Goal: Task Accomplishment & Management: Manage account settings

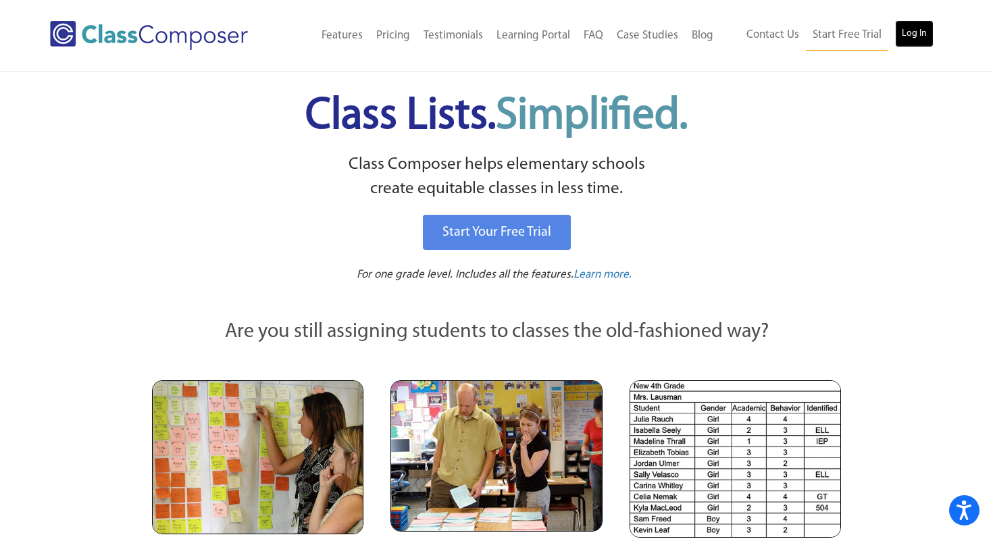
click at [911, 42] on link "Log In" at bounding box center [914, 33] width 39 height 27
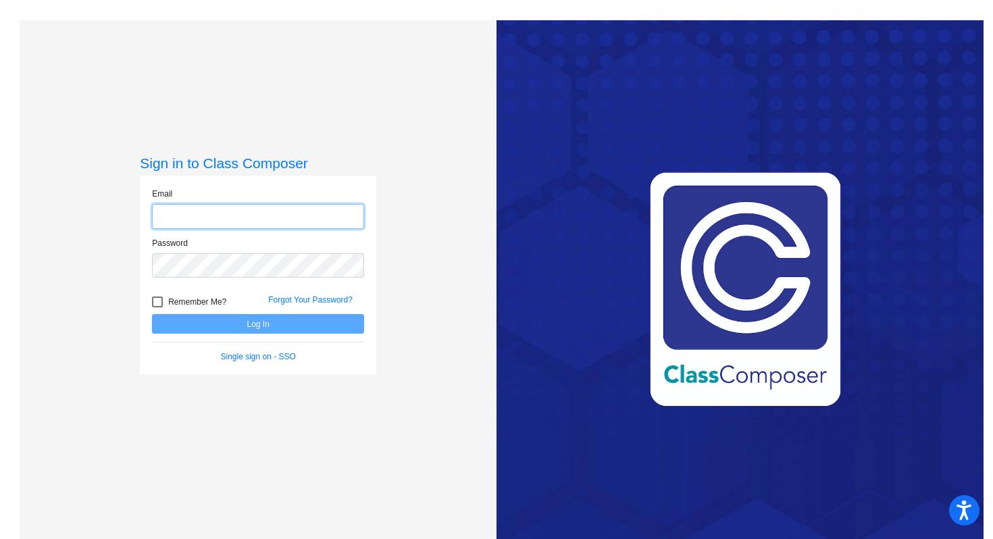
type input "[EMAIL_ADDRESS][DOMAIN_NAME]"
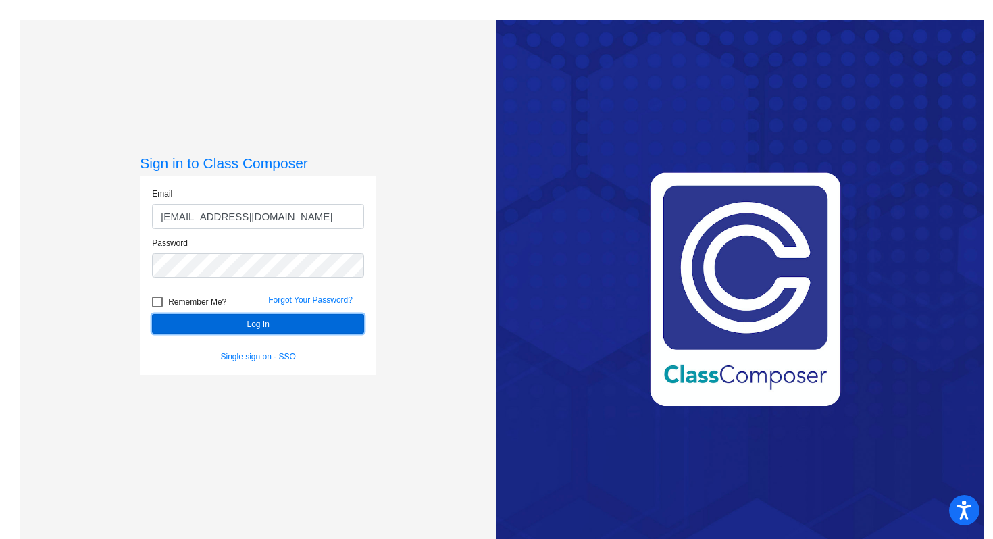
click at [254, 325] on button "Log In" at bounding box center [258, 324] width 212 height 20
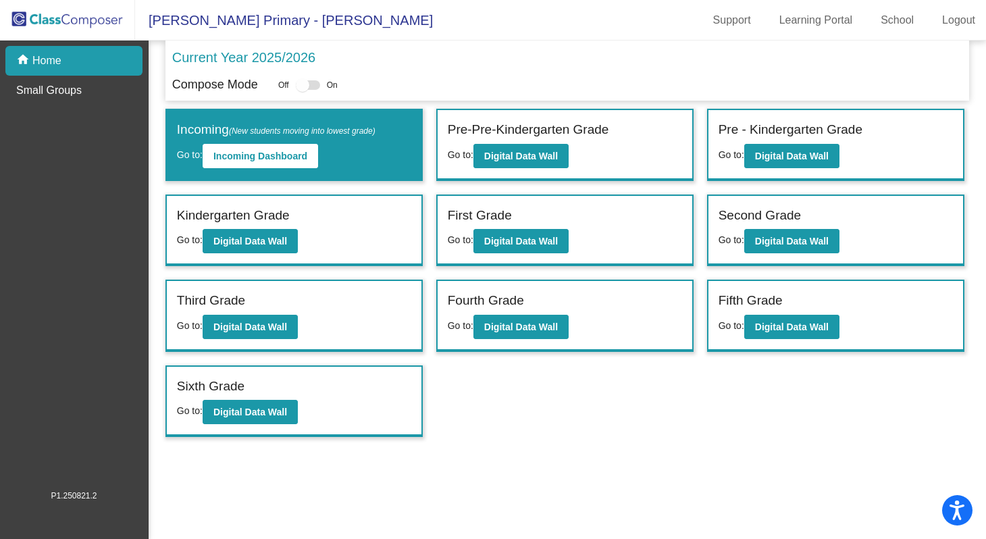
click at [618, 69] on div "Current Year 2025/2026" at bounding box center [567, 61] width 791 height 28
click at [815, 151] on b "Digital Data Wall" at bounding box center [792, 156] width 74 height 11
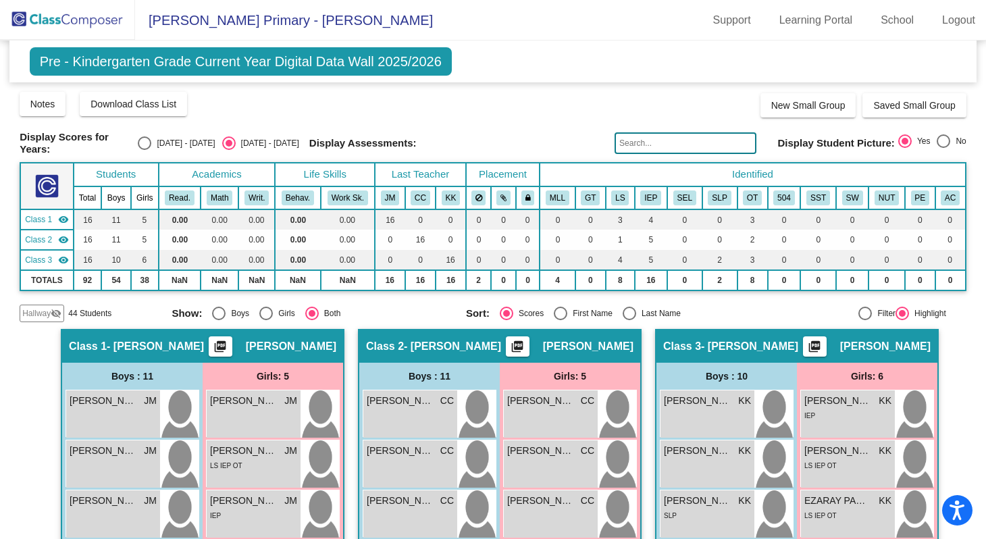
click at [628, 76] on div "Pre - Kindergarten Grade Current Year Digital Data Wall 2025/2026 Add, Move, or…" at bounding box center [493, 62] width 968 height 42
click at [166, 103] on span "Download Class List" at bounding box center [134, 104] width 86 height 11
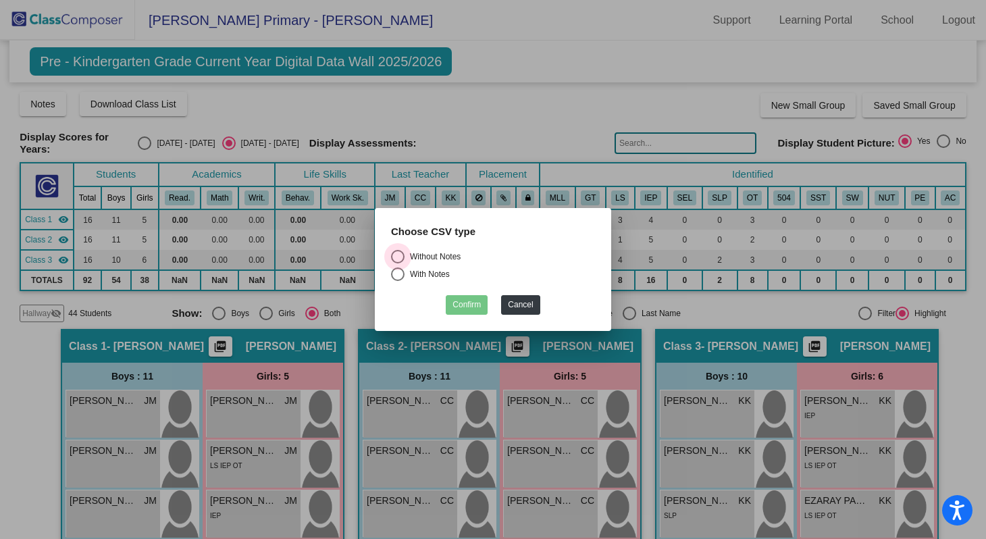
click at [451, 252] on div "Without Notes" at bounding box center [433, 257] width 56 height 12
click at [398, 264] on input "Without Notes" at bounding box center [397, 264] width 1 height 1
radio input "true"
click at [468, 305] on button "Confirm" at bounding box center [467, 305] width 42 height 20
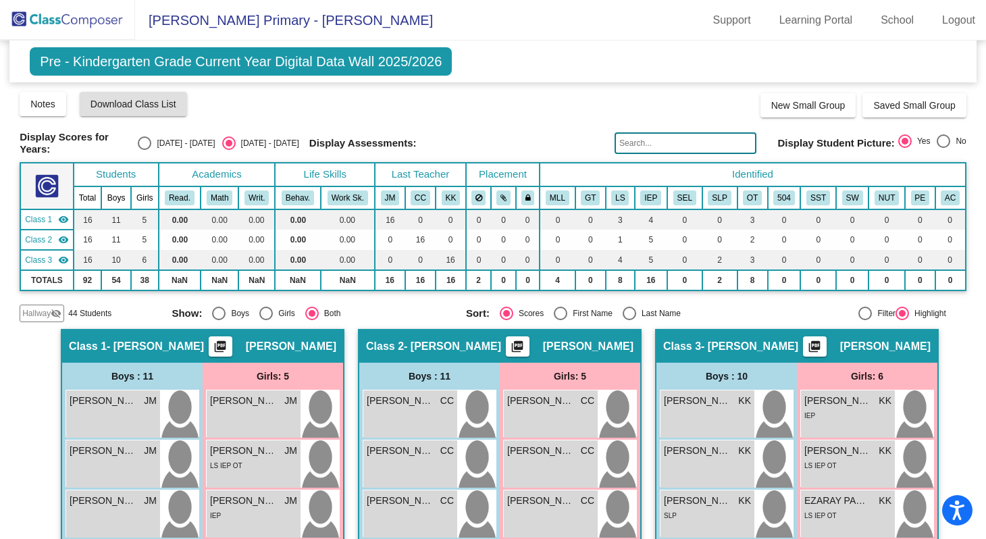
click at [559, 310] on div "Select an option" at bounding box center [561, 314] width 14 height 14
click at [560, 320] on input "First Name" at bounding box center [560, 320] width 1 height 1
radio input "true"
click at [228, 344] on mat-icon "picture_as_pdf" at bounding box center [220, 349] width 16 height 19
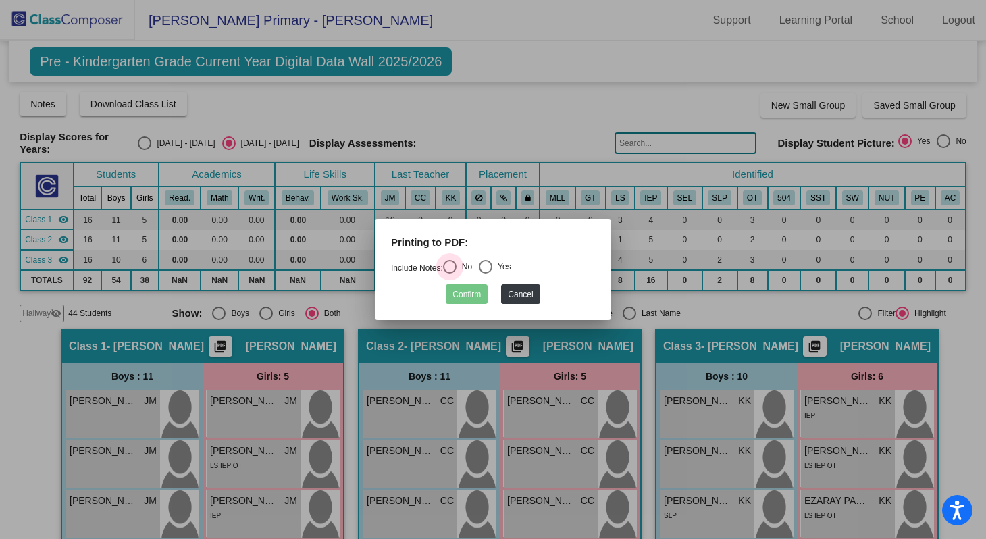
click at [453, 267] on div "Select an option" at bounding box center [450, 267] width 14 height 14
click at [450, 274] on input "No" at bounding box center [449, 274] width 1 height 1
radio input "true"
click at [459, 293] on button "Confirm" at bounding box center [467, 294] width 42 height 20
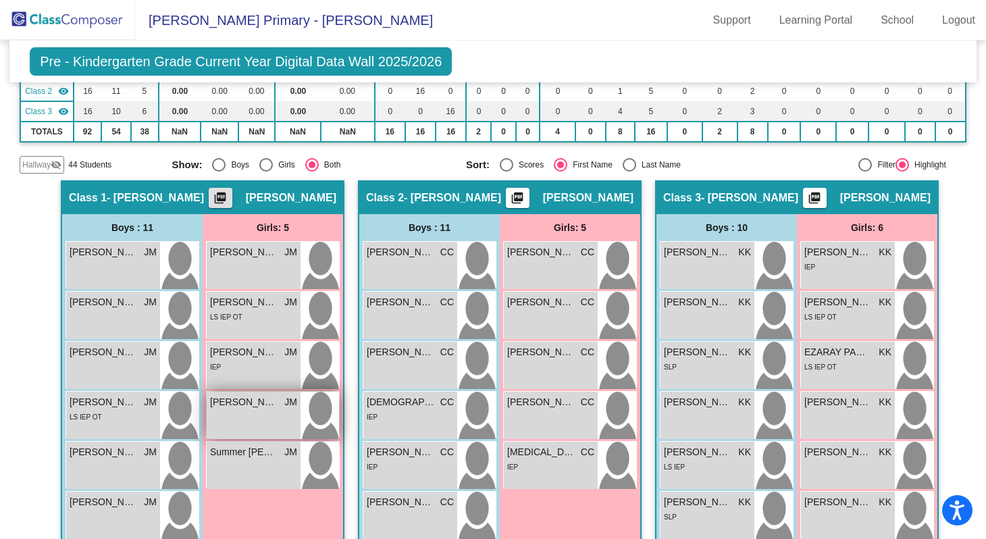
scroll to position [151, 0]
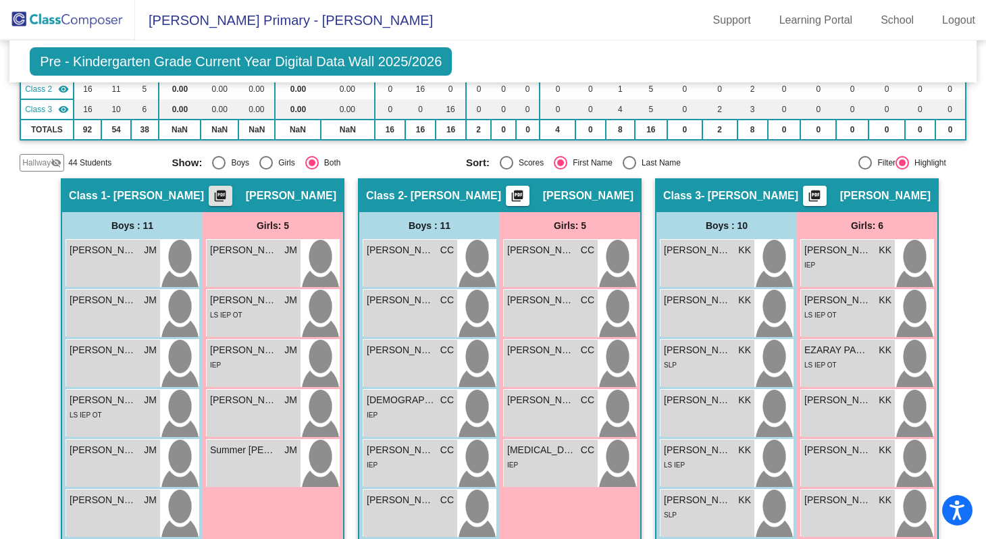
click at [228, 193] on mat-icon "picture_as_pdf" at bounding box center [220, 198] width 16 height 19
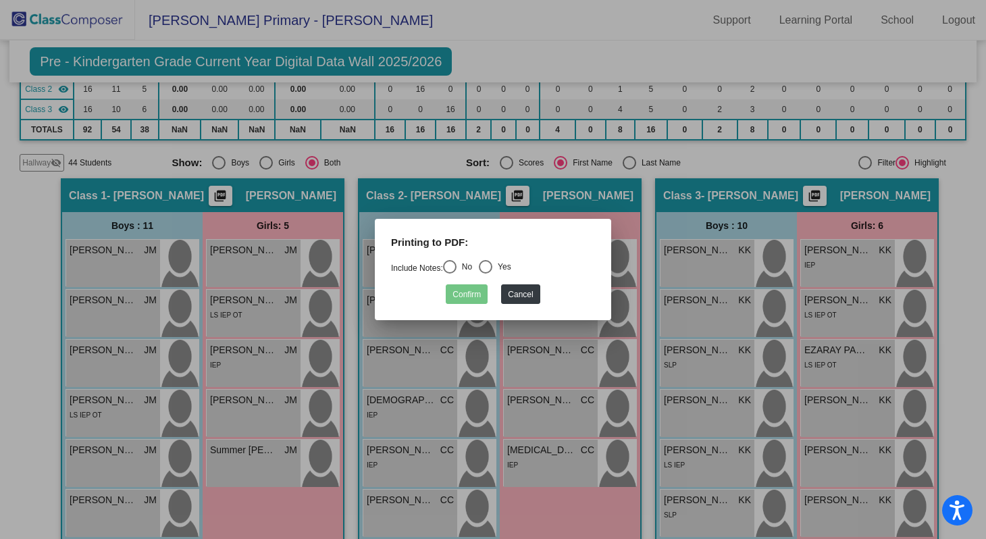
click at [457, 269] on div "Select an option" at bounding box center [450, 267] width 14 height 14
click at [450, 274] on input "No" at bounding box center [449, 274] width 1 height 1
radio input "true"
click at [516, 295] on button "Cancel" at bounding box center [520, 294] width 39 height 20
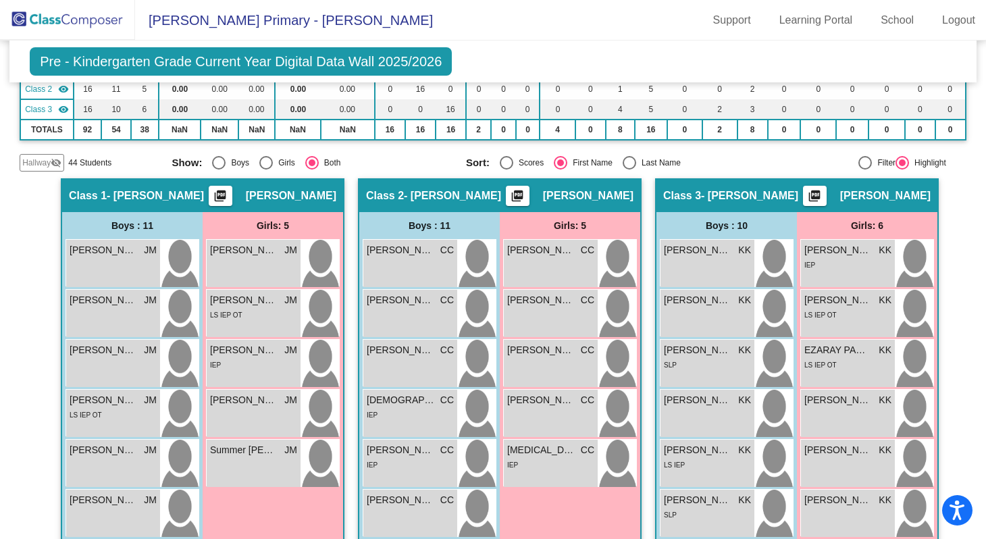
click at [0, 0] on div "Girls: 5" at bounding box center [0, 0] width 0 height 0
click at [51, 160] on mat-icon "visibility_off" at bounding box center [56, 162] width 11 height 11
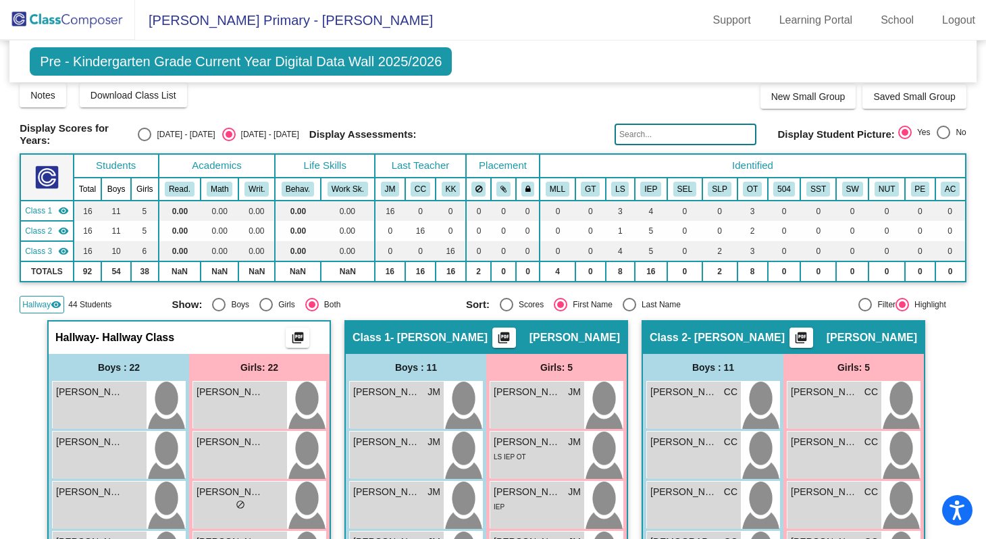
scroll to position [0, 0]
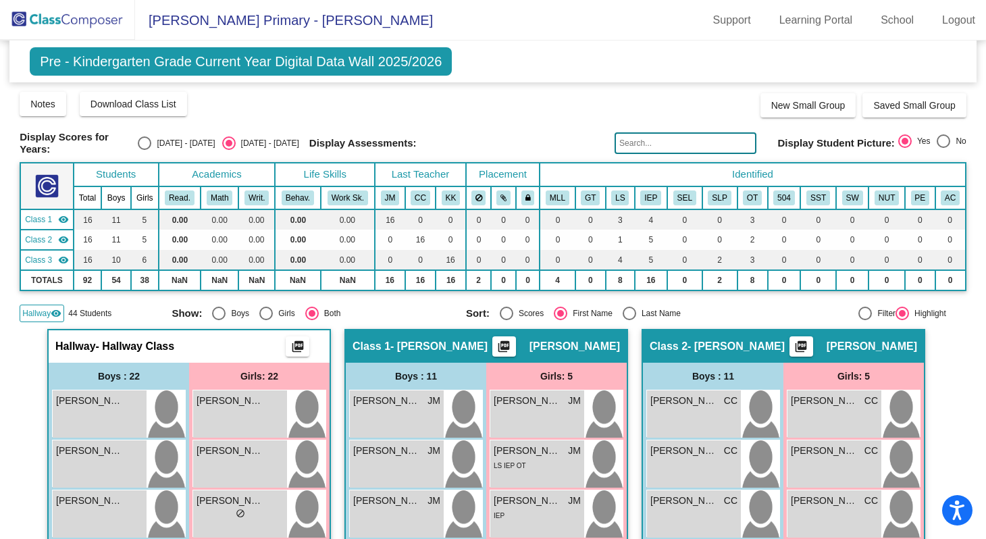
click at [859, 311] on div at bounding box center [866, 314] width 14 height 14
click at [865, 320] on input "Filter" at bounding box center [865, 320] width 1 height 1
click at [872, 312] on div "Filter" at bounding box center [884, 313] width 24 height 12
click at [866, 320] on input "Filter" at bounding box center [865, 320] width 1 height 1
radio input "true"
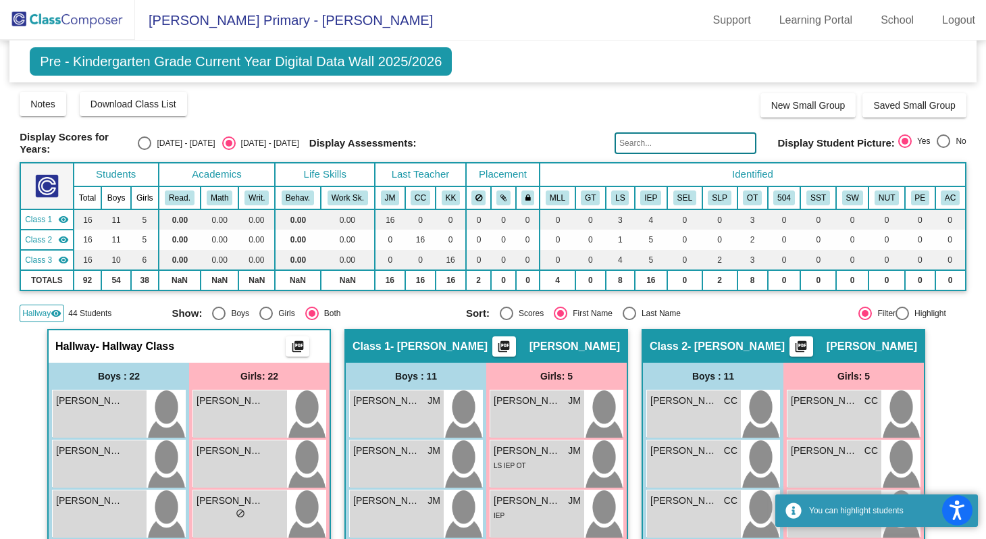
click at [909, 314] on div "Highlight" at bounding box center [927, 313] width 37 height 12
click at [903, 320] on input "Highlight" at bounding box center [902, 320] width 1 height 1
radio input "true"
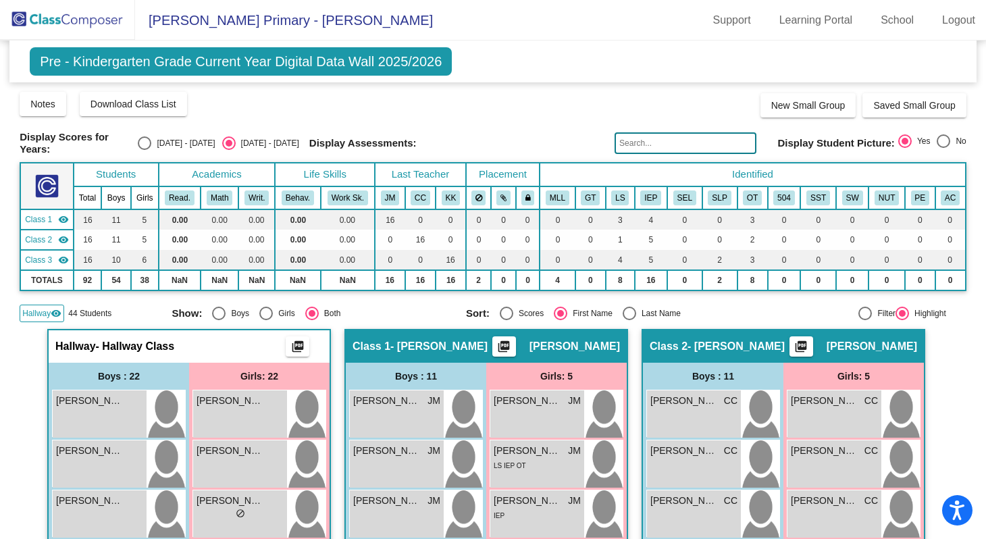
click at [38, 311] on span "Hallway" at bounding box center [36, 313] width 28 height 12
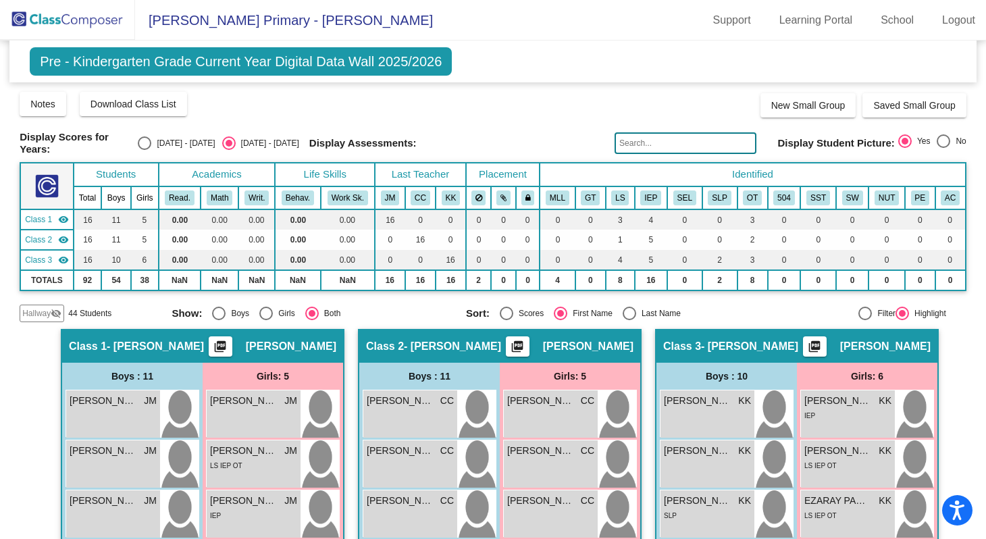
click at [59, 238] on mat-icon "visibility" at bounding box center [63, 239] width 11 height 11
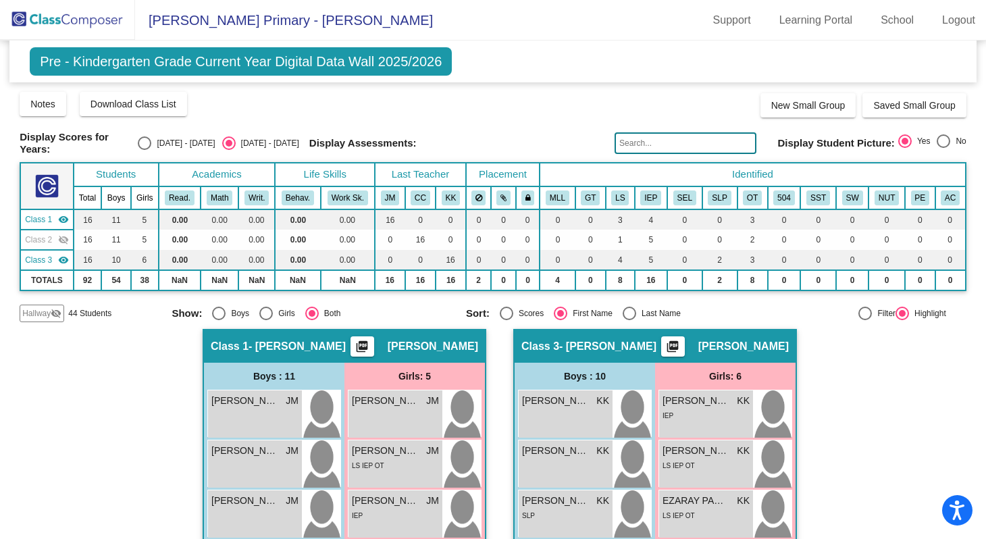
click at [60, 255] on mat-icon "visibility" at bounding box center [63, 260] width 11 height 11
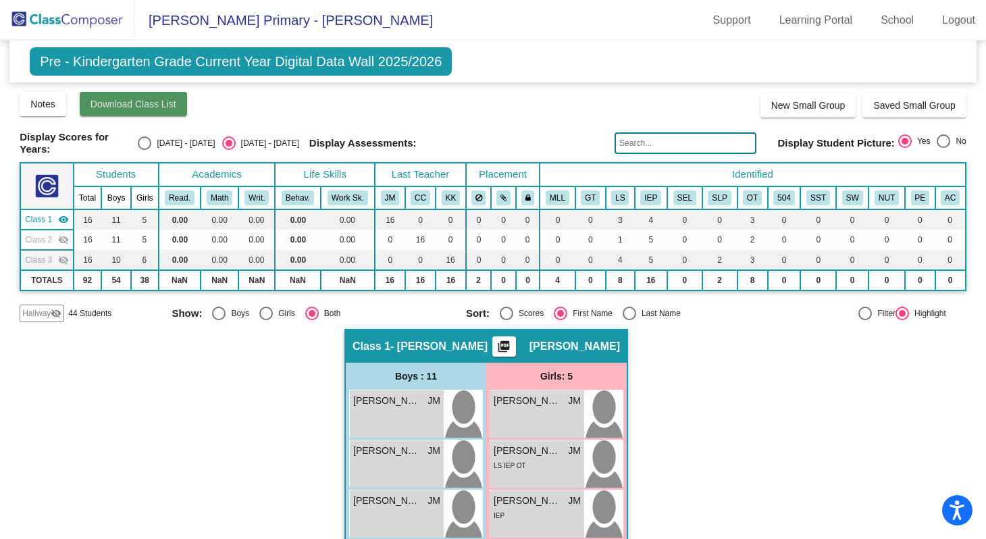
click at [151, 99] on span "Download Class List" at bounding box center [134, 104] width 86 height 11
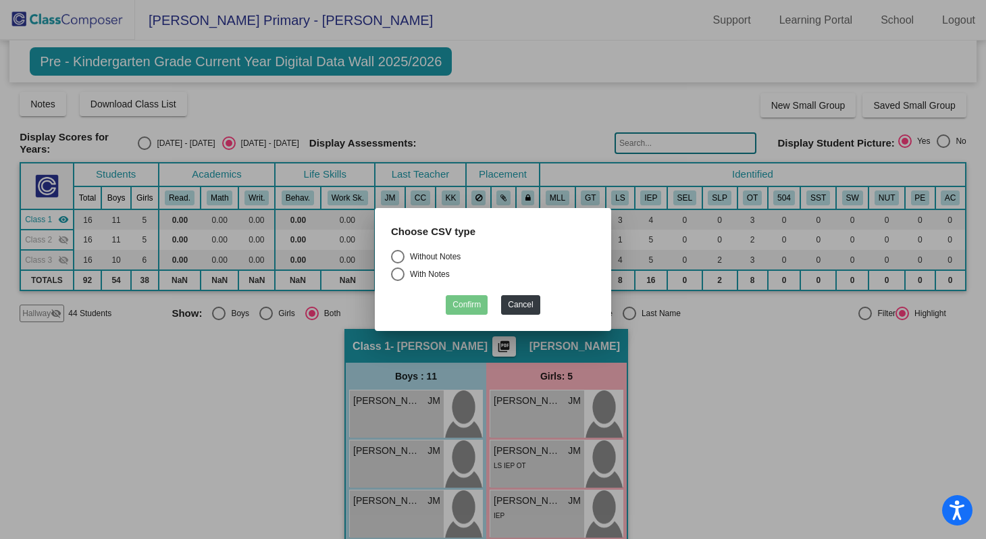
click at [399, 255] on div "Select an option" at bounding box center [398, 257] width 14 height 14
click at [398, 264] on input "Without Notes" at bounding box center [397, 264] width 1 height 1
radio input "true"
click at [461, 302] on button "Confirm" at bounding box center [467, 305] width 42 height 20
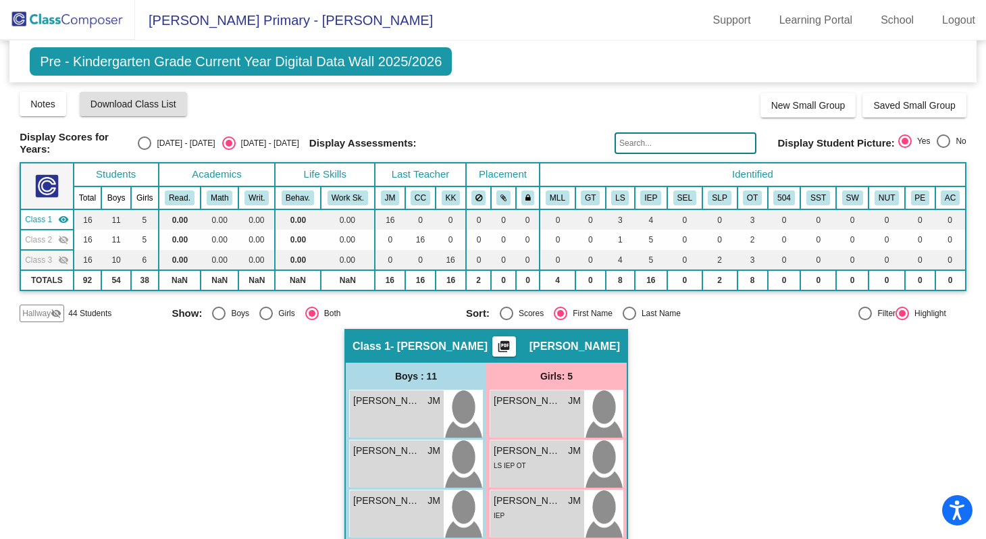
click at [58, 309] on mat-icon "visibility_off" at bounding box center [56, 313] width 11 height 11
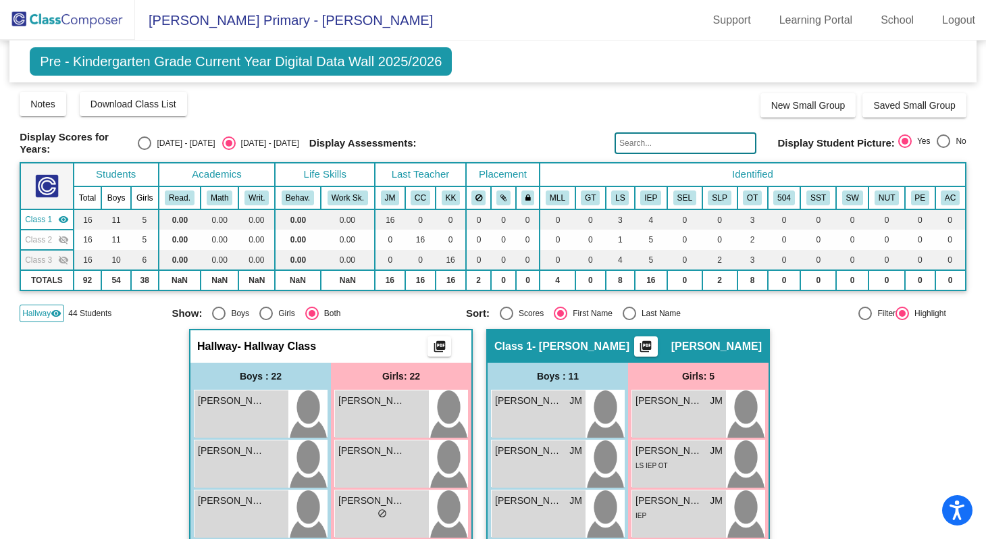
click at [53, 310] on mat-icon "visibility" at bounding box center [56, 313] width 11 height 11
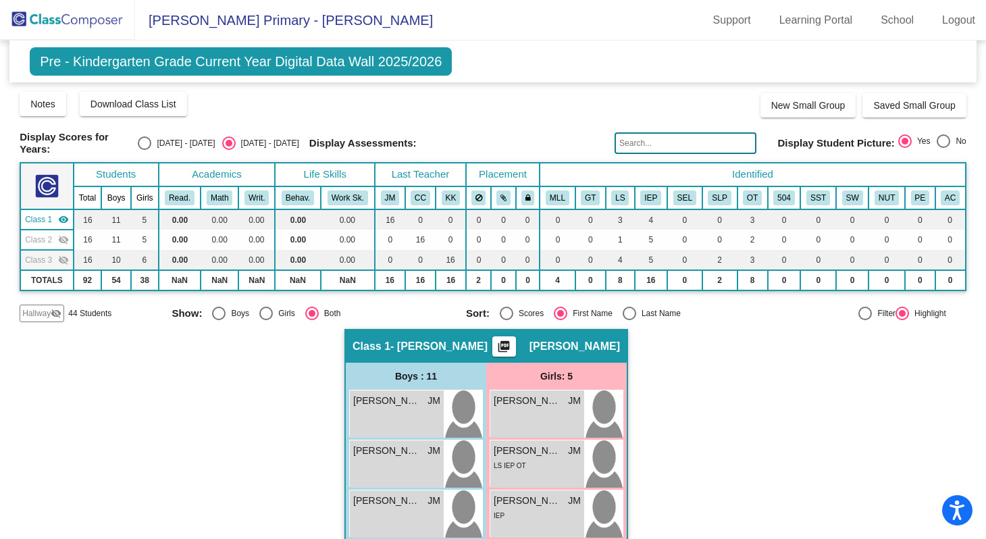
click at [53, 310] on mat-icon "visibility_off" at bounding box center [56, 313] width 11 height 11
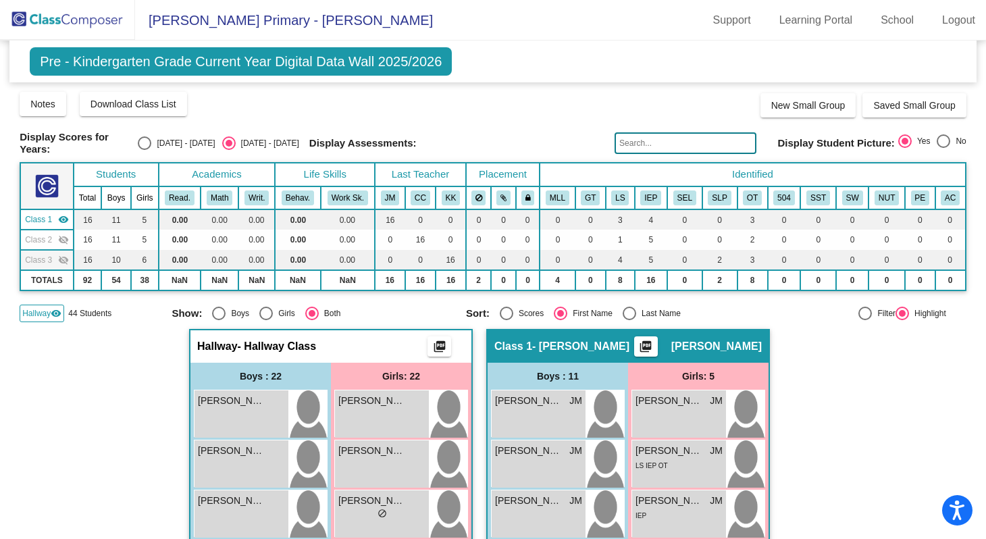
click at [55, 235] on div "Class 2 visibility_off" at bounding box center [46, 240] width 43 height 12
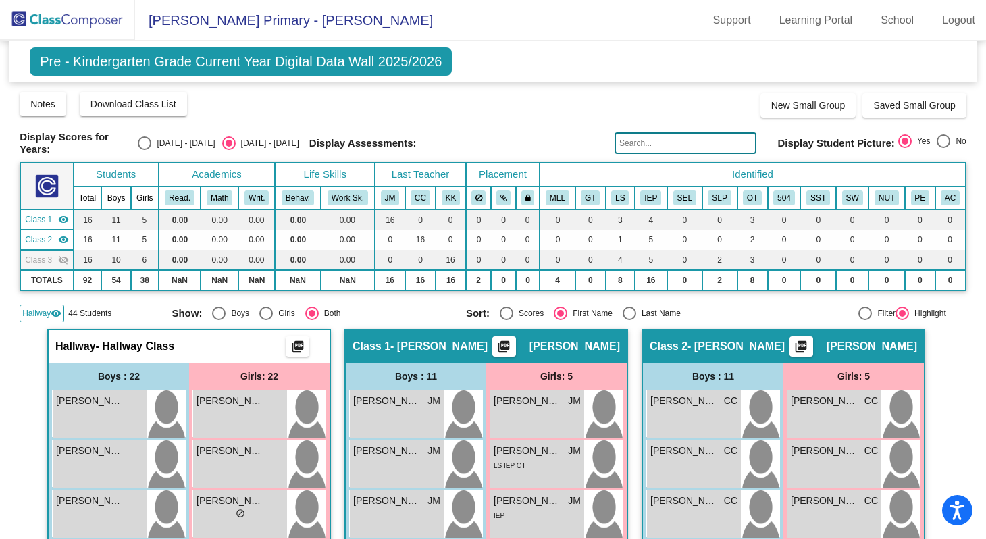
click at [58, 255] on mat-icon "visibility_off" at bounding box center [63, 260] width 11 height 11
click at [597, 70] on div "Pre - Kindergarten Grade Current Year Digital Data Wall 2025/2026 Add, Move, or…" at bounding box center [493, 62] width 968 height 42
click at [547, 116] on div "Notes Download Class List Import Students New Small Group Saved Small Group" at bounding box center [493, 104] width 947 height 27
click at [50, 114] on button "Notes" at bounding box center [43, 104] width 47 height 24
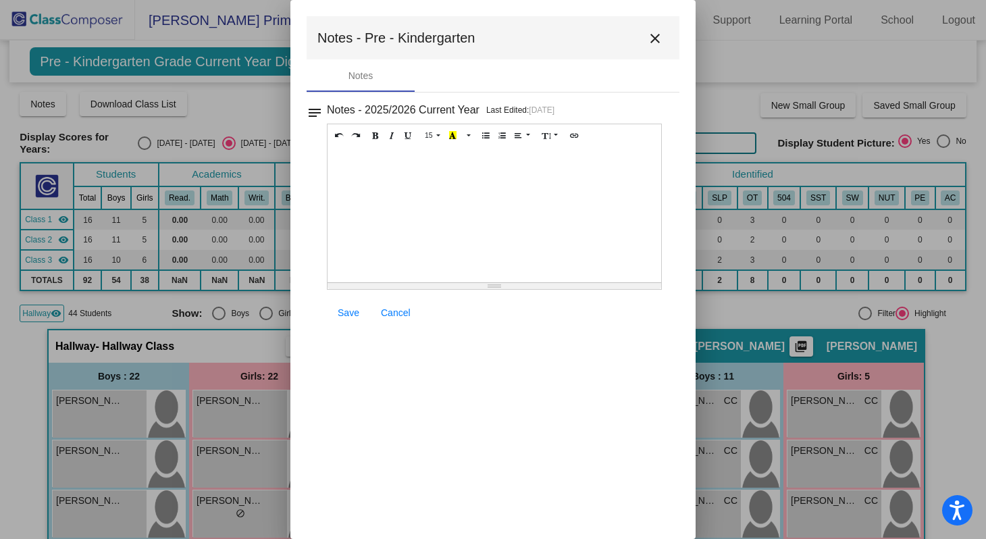
click at [395, 314] on span "Cancel" at bounding box center [396, 312] width 30 height 11
click at [657, 40] on mat-icon "close" at bounding box center [655, 38] width 16 height 16
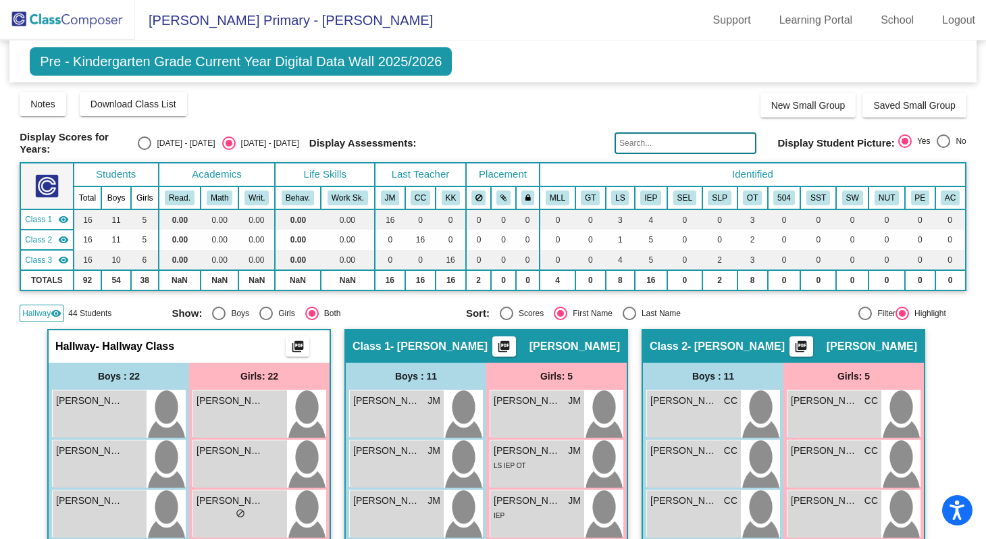
click at [747, 57] on div "Pre - Kindergarten Grade Current Year Digital Data Wall 2025/2026 Add, Move, or…" at bounding box center [493, 62] width 968 height 42
